Goal: Task Accomplishment & Management: Manage account settings

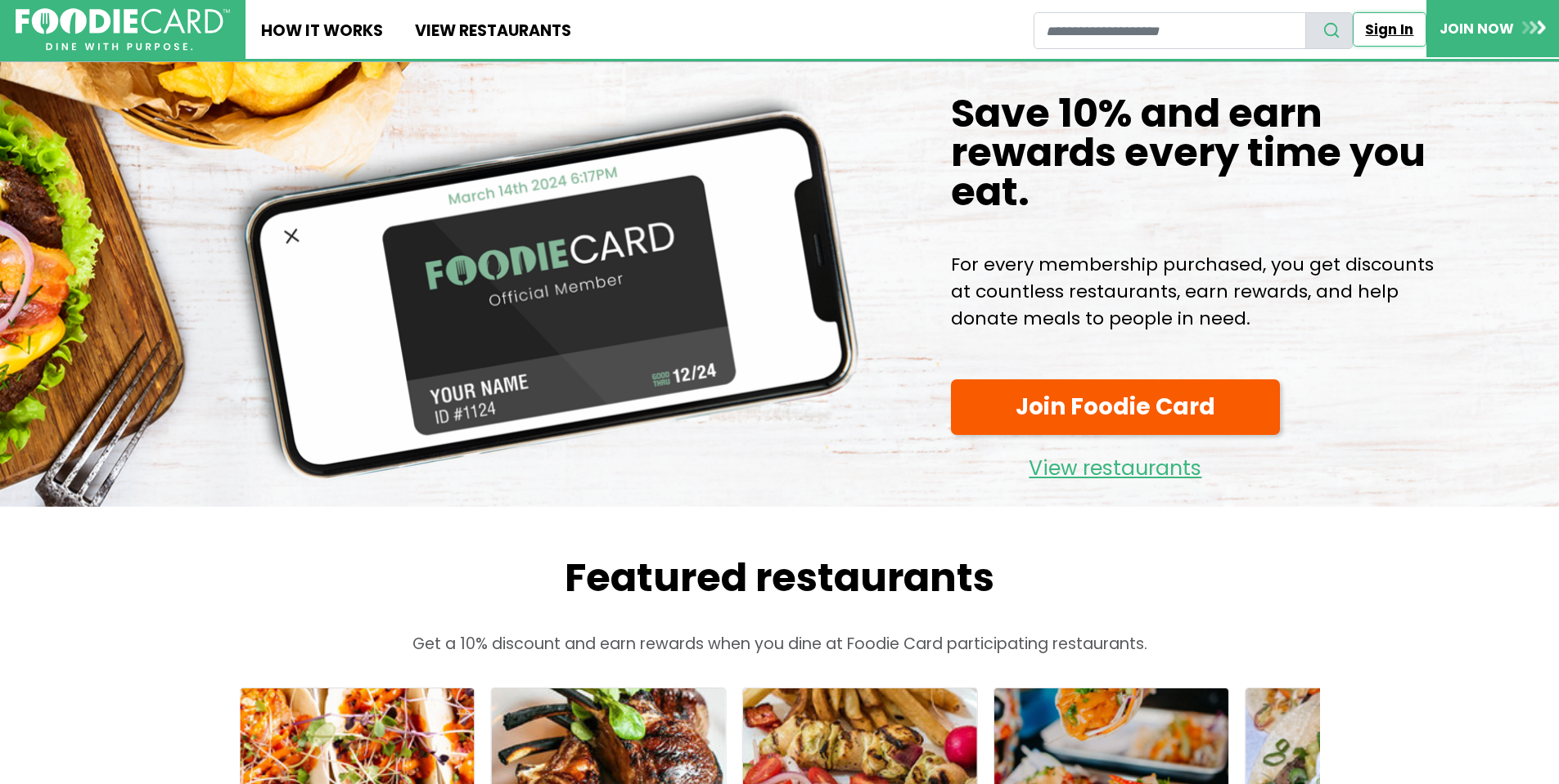
click at [1391, 28] on link "Sign In" at bounding box center [1390, 29] width 74 height 34
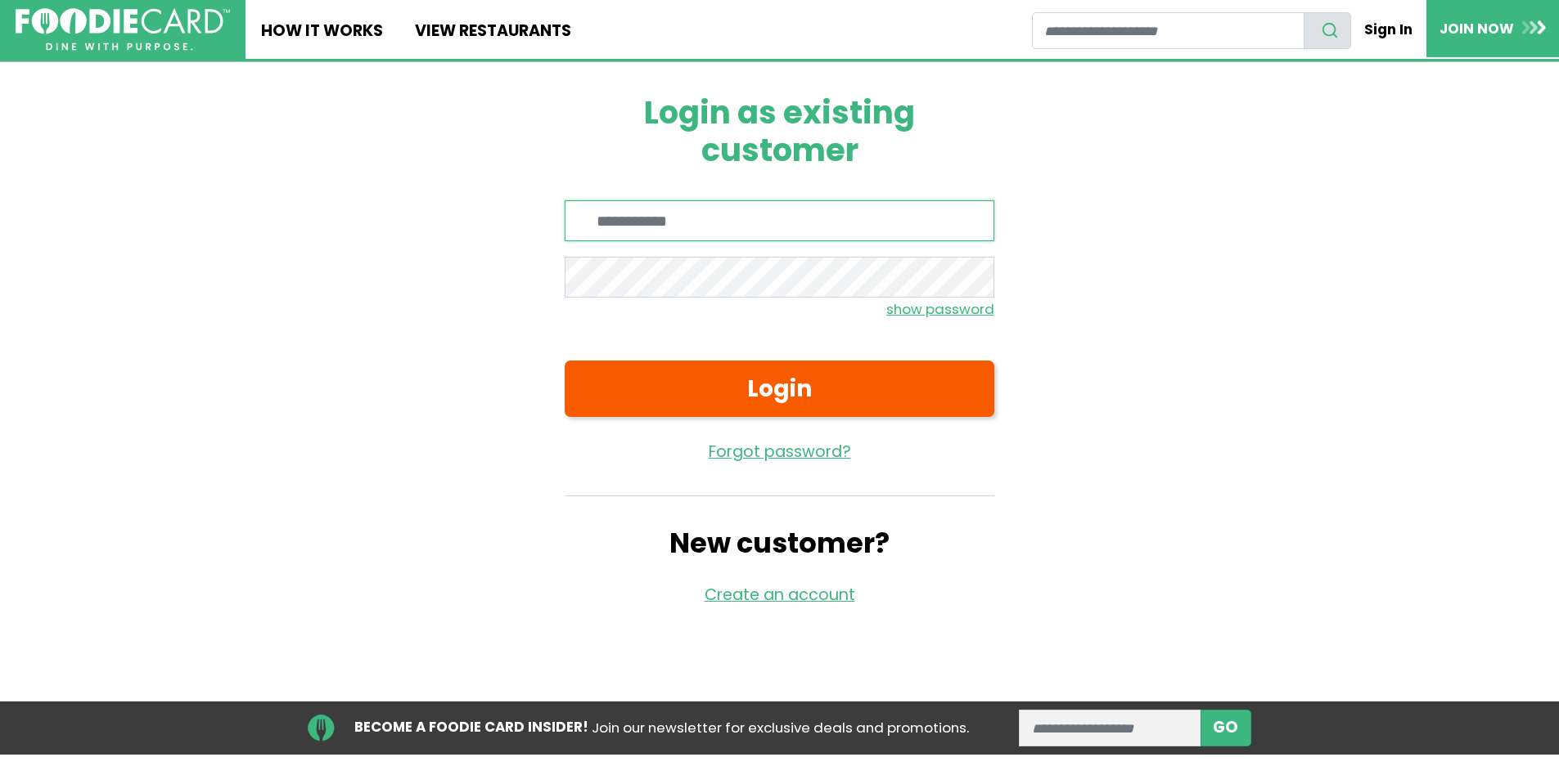
type input "**********"
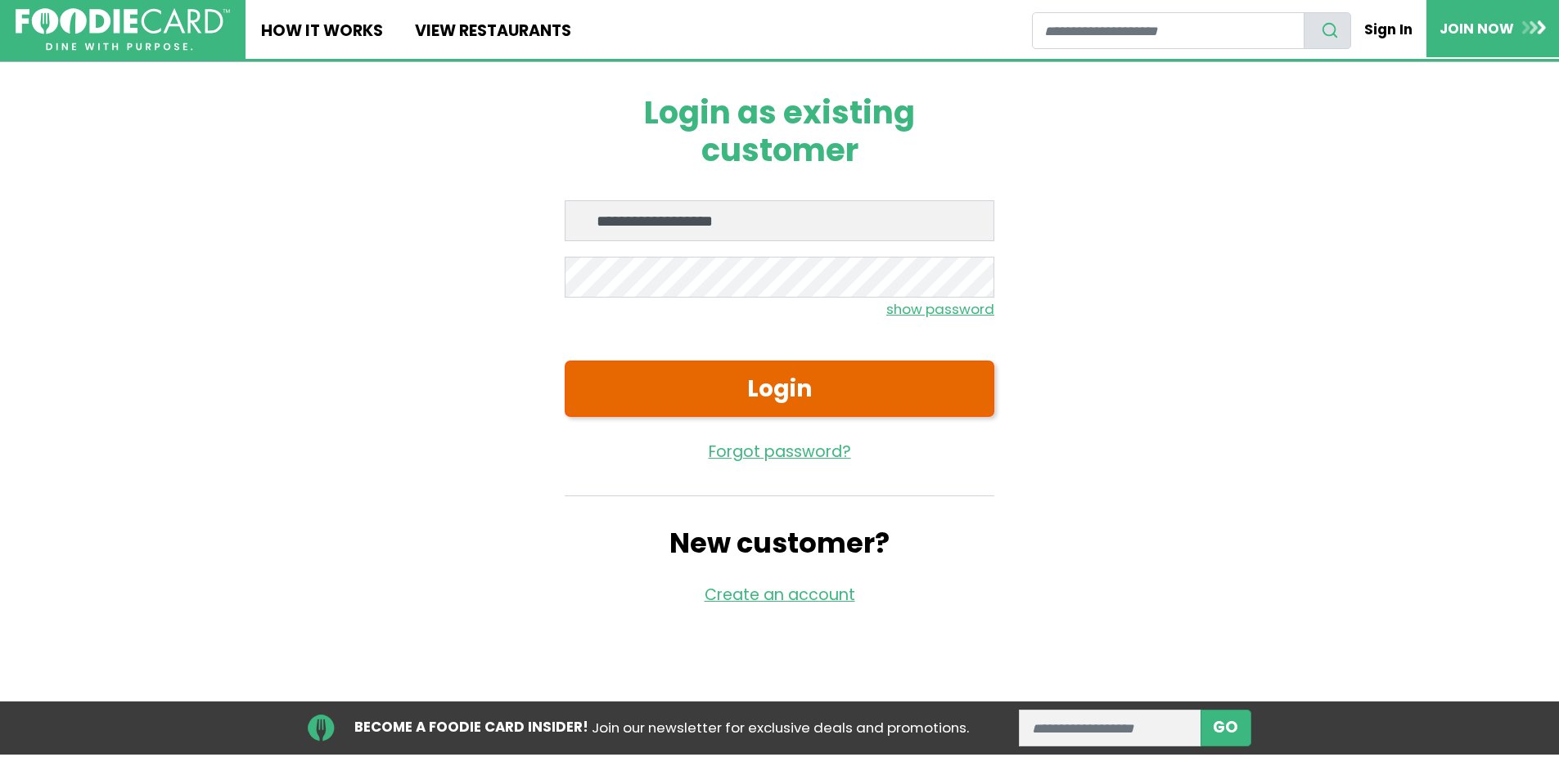
click at [750, 382] on button "Login" at bounding box center [779, 389] width 430 height 57
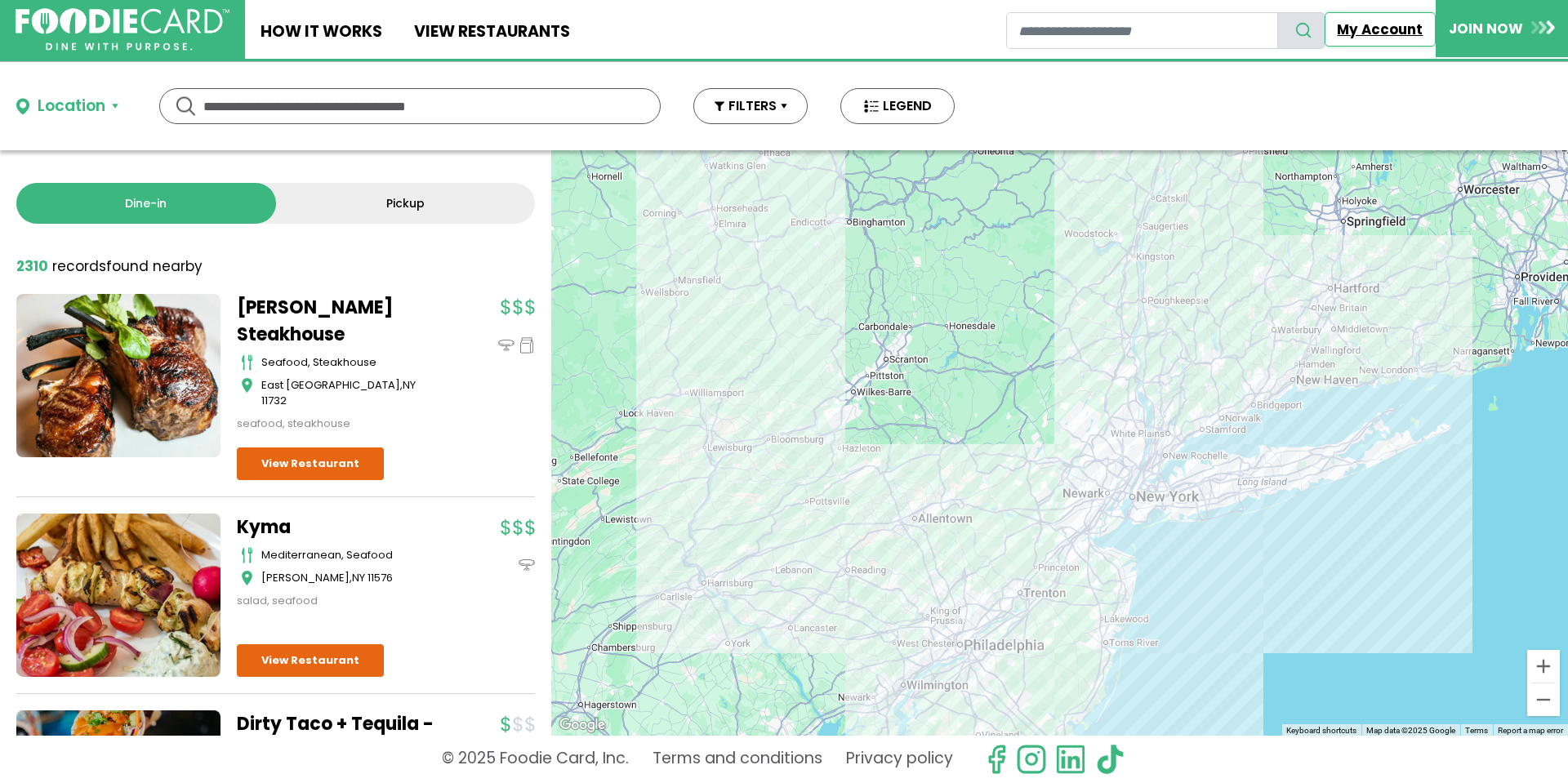
click at [1363, 34] on link "My Account" at bounding box center [1381, 29] width 111 height 34
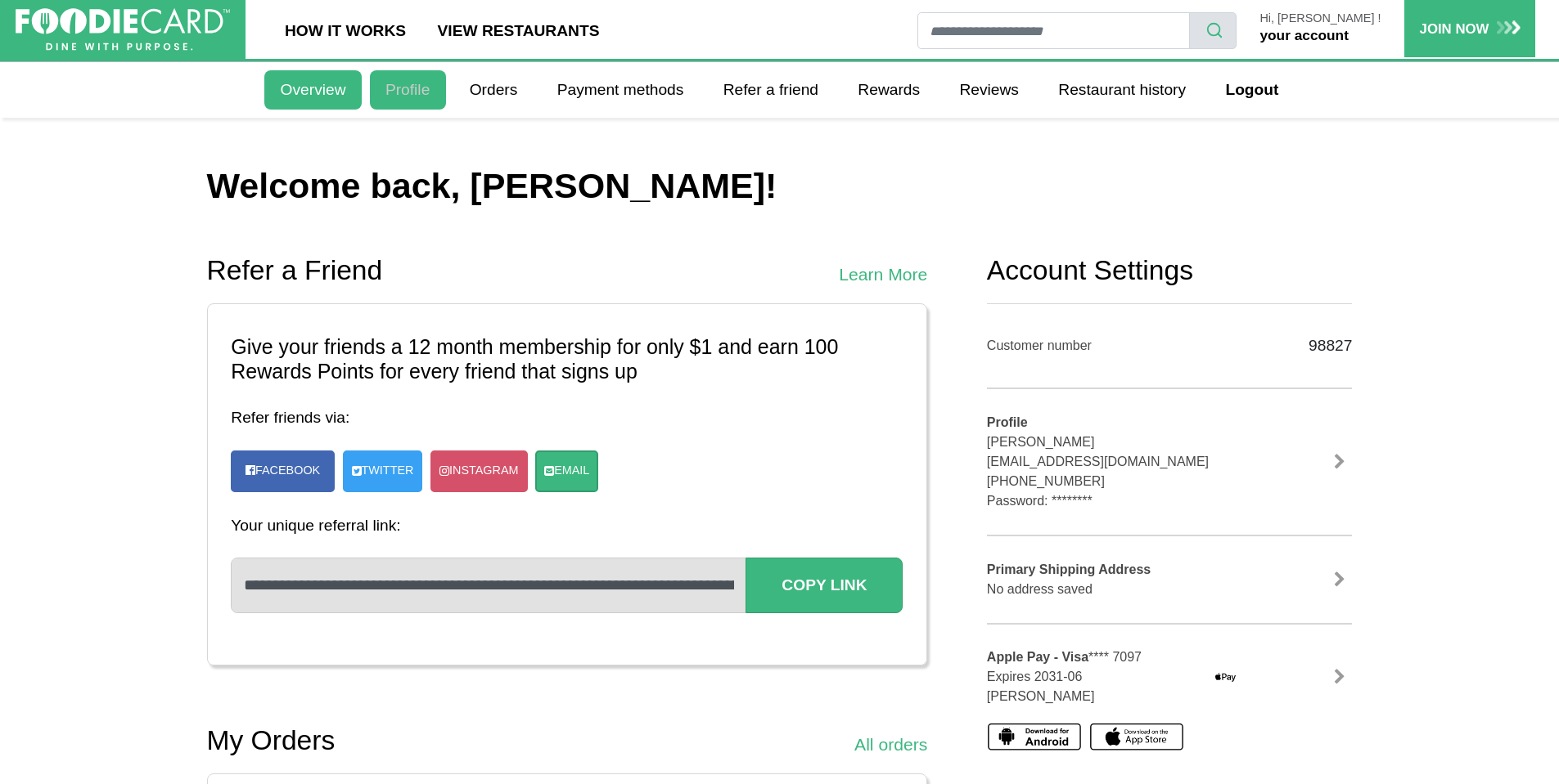
click at [386, 96] on link "Profile" at bounding box center [408, 90] width 76 height 39
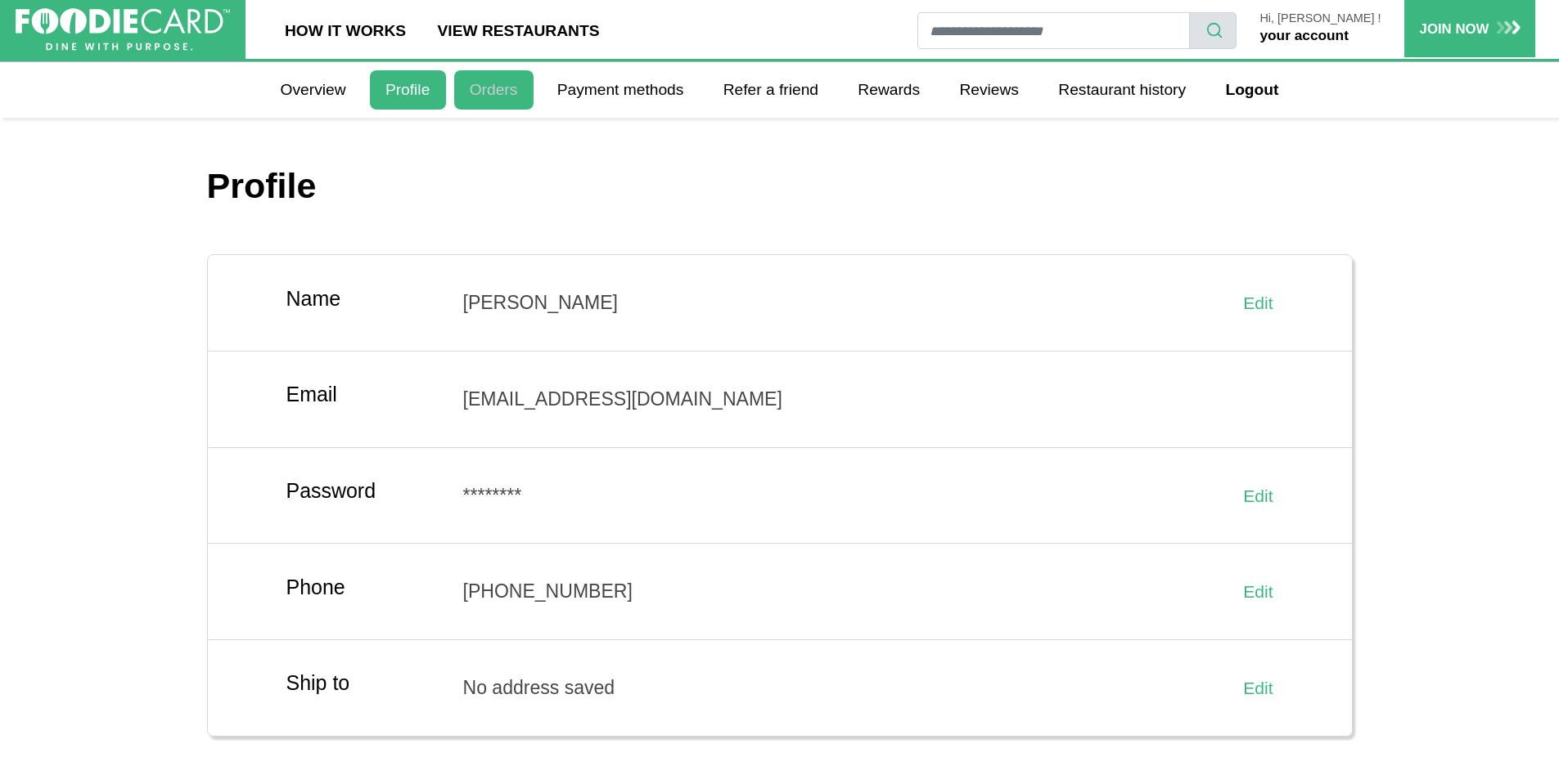
click at [500, 95] on link "Orders" at bounding box center [494, 90] width 80 height 39
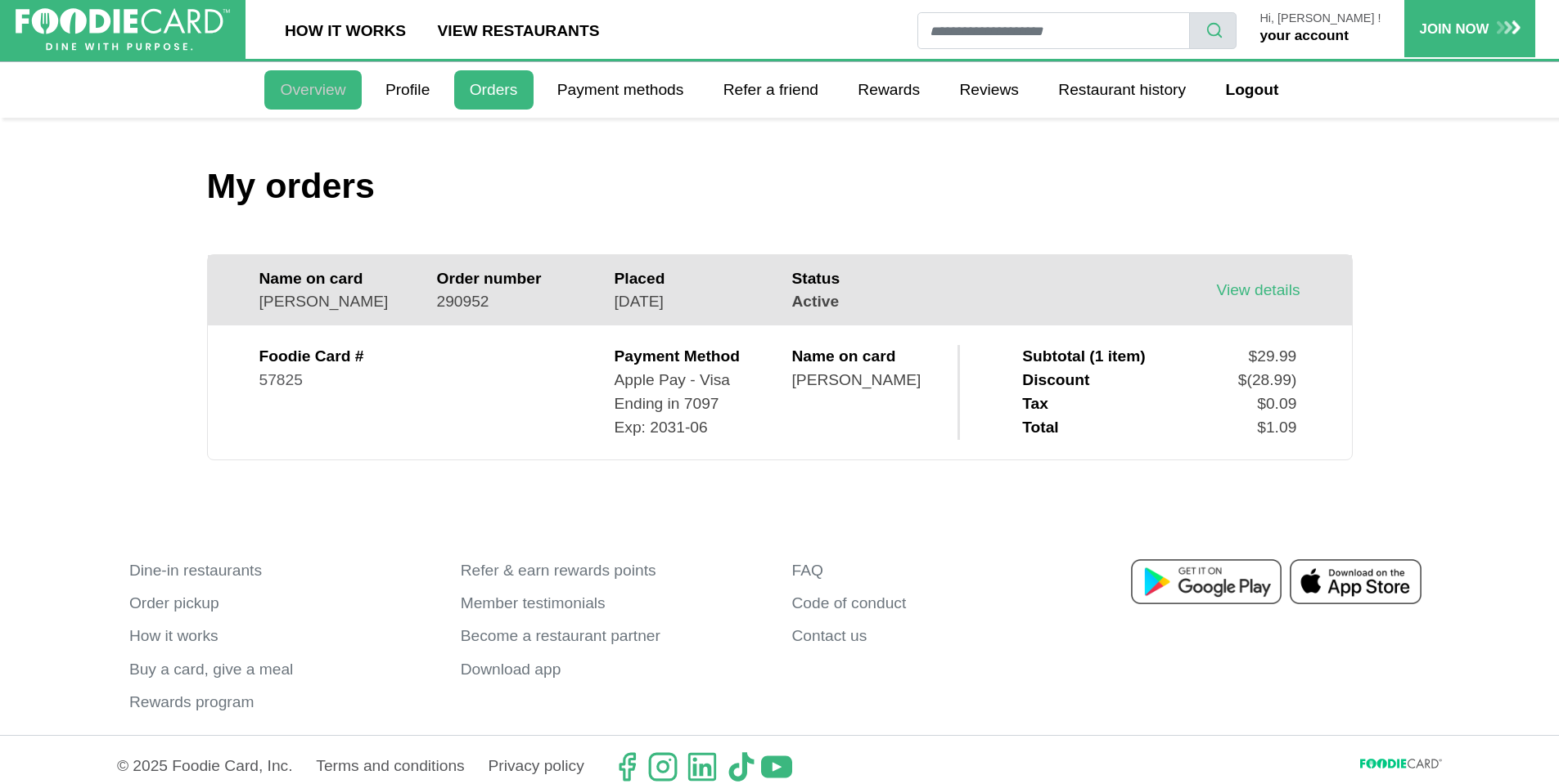
click at [290, 79] on link "Overview" at bounding box center [312, 90] width 97 height 39
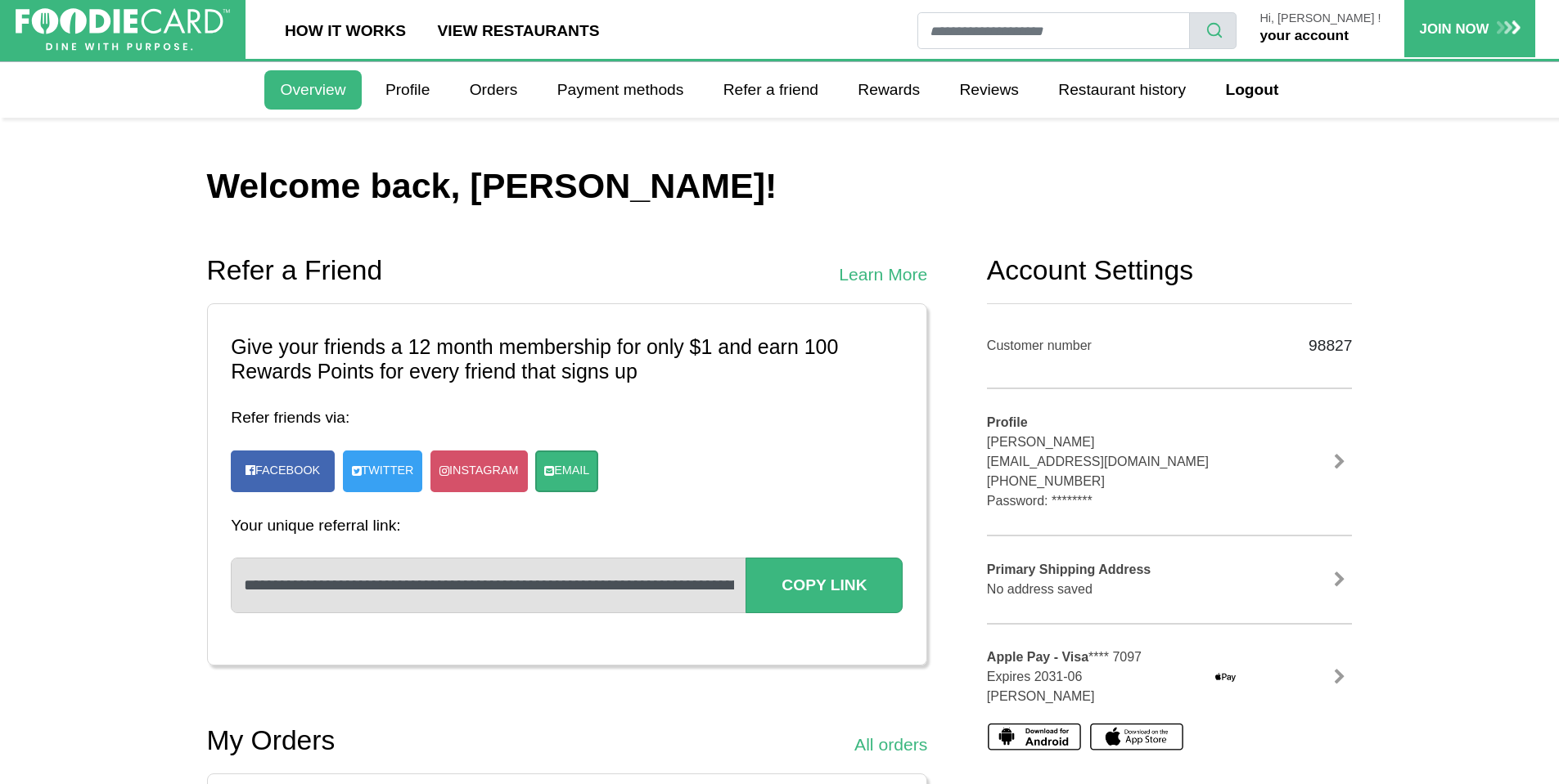
click at [1310, 39] on link "your account" at bounding box center [1303, 35] width 89 height 16
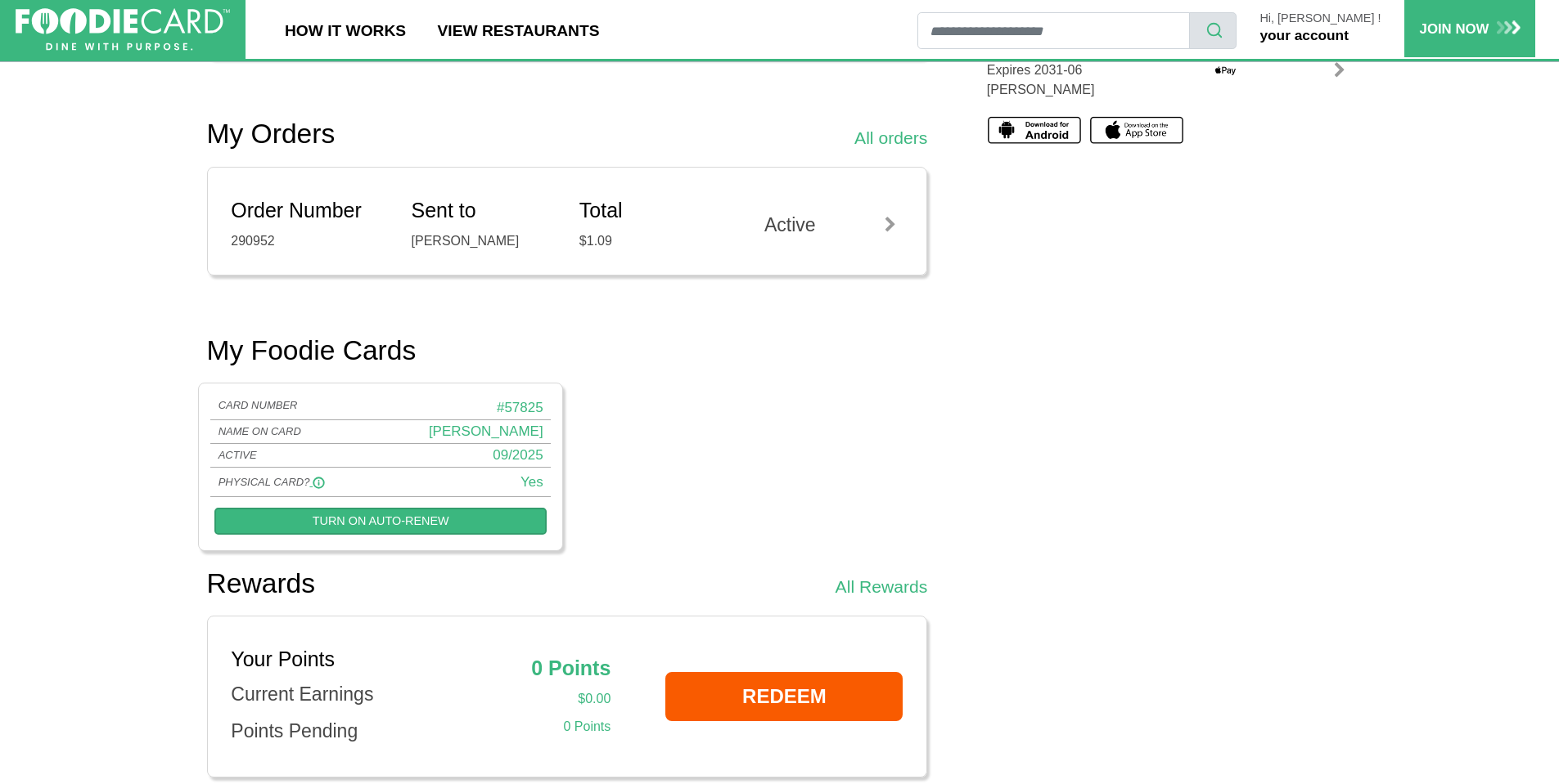
scroll to position [654, 0]
